Goal: Task Accomplishment & Management: Complete application form

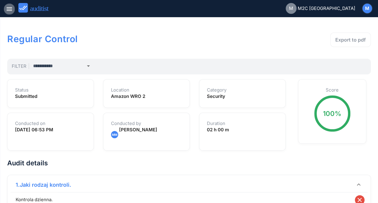
click at [9, 10] on icon "menu" at bounding box center [9, 8] width 7 height 7
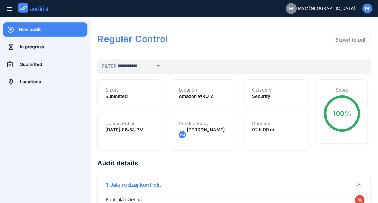
click at [35, 31] on div "New audit" at bounding box center [53, 29] width 69 height 7
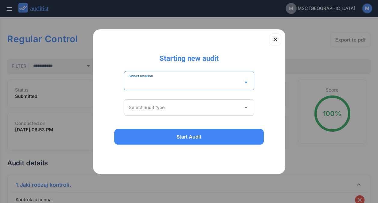
click at [139, 80] on input "Select location" at bounding box center [185, 82] width 112 height 10
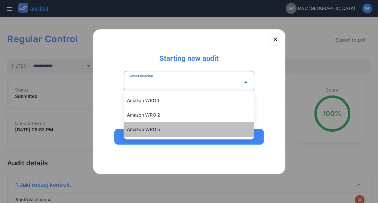
click at [152, 124] on div "Amazon WRO 5" at bounding box center [189, 129] width 130 height 14
type input "**********"
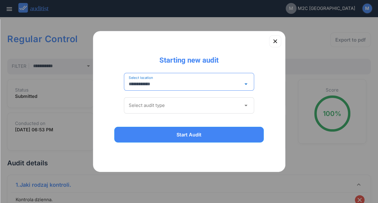
click at [165, 111] on div "Select audit type arrow_drop_down" at bounding box center [189, 105] width 130 height 16
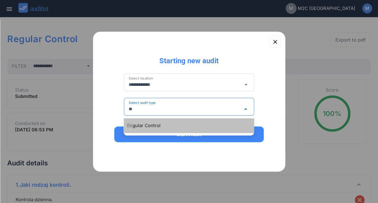
click at [151, 122] on div "Re gular Control" at bounding box center [192, 125] width 130 height 7
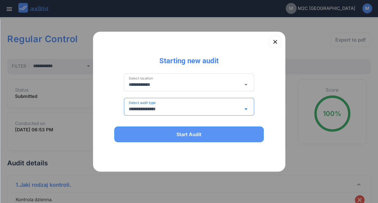
type input "**********"
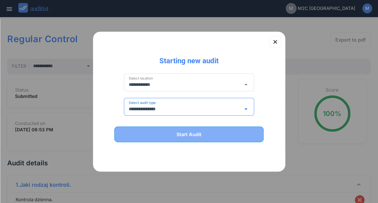
click at [161, 140] on button "Start Audit" at bounding box center [189, 134] width 150 height 16
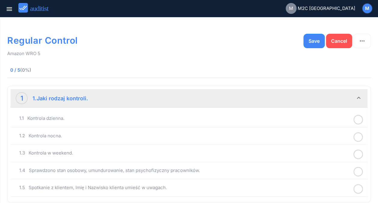
click at [360, 115] on circle at bounding box center [358, 119] width 9 height 9
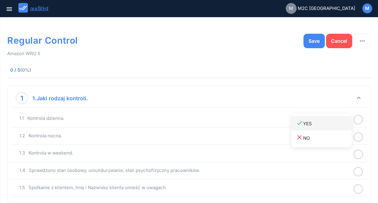
click at [324, 125] on div "done YES" at bounding box center [324, 123] width 56 height 8
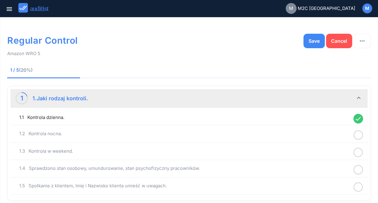
click at [359, 136] on icon at bounding box center [358, 135] width 10 height 12
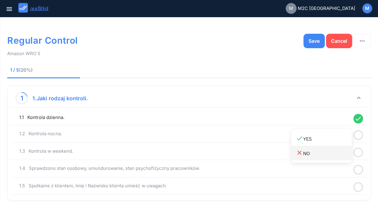
click at [316, 151] on div "close NO" at bounding box center [324, 153] width 56 height 8
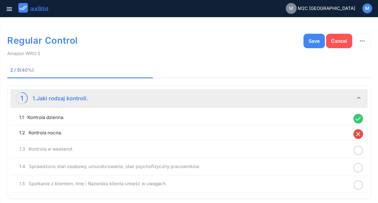
click at [362, 148] on icon at bounding box center [358, 150] width 10 height 12
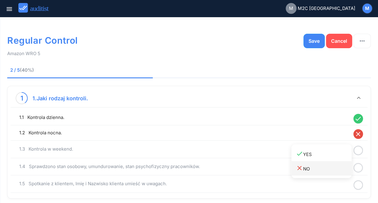
click at [315, 169] on div "close NO" at bounding box center [324, 168] width 56 height 8
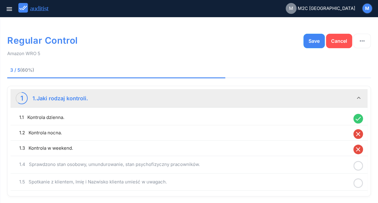
click at [359, 162] on icon at bounding box center [358, 166] width 10 height 12
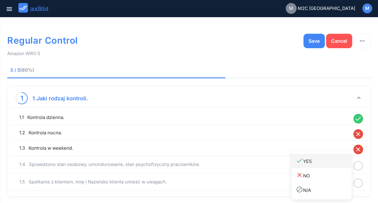
click at [318, 162] on div "done YES" at bounding box center [324, 161] width 56 height 8
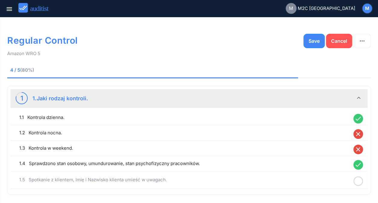
click at [358, 180] on icon at bounding box center [358, 181] width 10 height 12
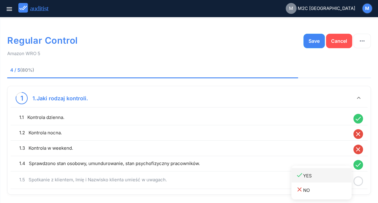
click at [318, 174] on div "done YES" at bounding box center [324, 175] width 56 height 8
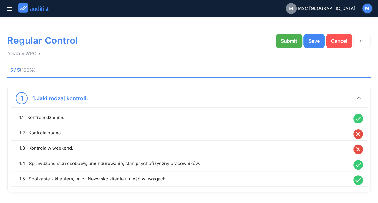
drag, startPoint x: 377, startPoint y: 159, endPoint x: 380, endPoint y: 164, distance: 6.3
click at [377, 164] on html "Regular Control Amazon WRO 5 chevron_left Previous 5 / 5 (100%) Next chevron_ri…" at bounding box center [189, 112] width 378 height 224
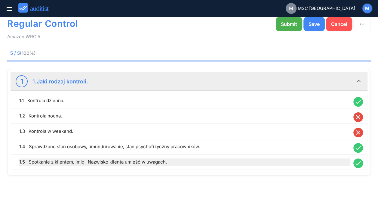
click at [102, 161] on div "1.5 Spotkanie z klientem, Imię i Nazwisko klienta umieść w uwagach." at bounding box center [184, 161] width 331 height 7
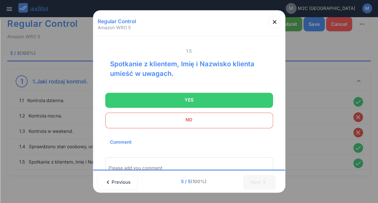
click at [133, 160] on div "Please add you comment" at bounding box center [189, 167] width 168 height 21
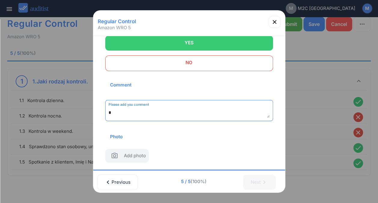
scroll to position [61, 0]
type textarea "**********"
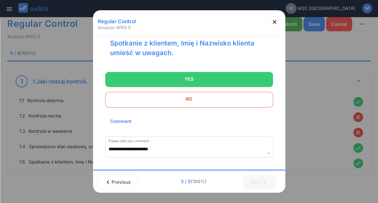
scroll to position [0, 0]
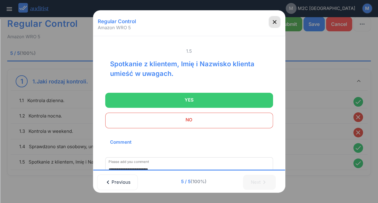
click at [275, 23] on icon "button" at bounding box center [275, 22] width 4 height 4
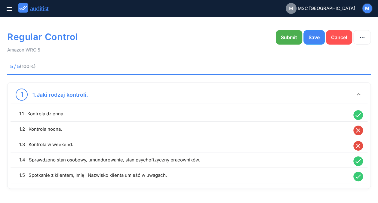
scroll to position [3, 0]
click at [288, 33] on button "Submit" at bounding box center [289, 37] width 26 height 14
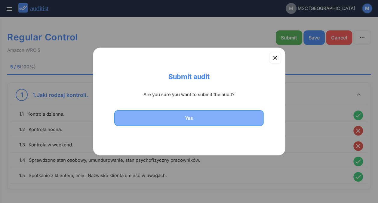
click at [204, 117] on div "Yes" at bounding box center [189, 117] width 134 height 7
